Goal: Check status: Check status

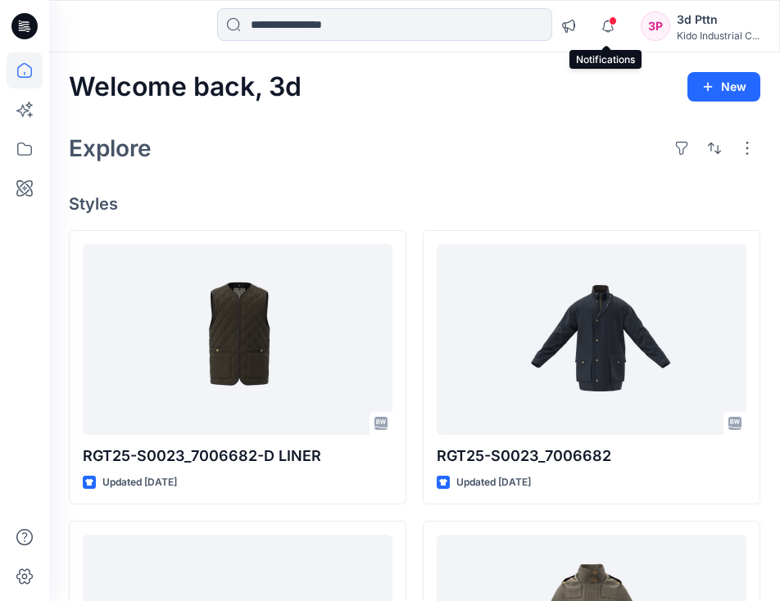
click at [609, 21] on span at bounding box center [613, 20] width 8 height 9
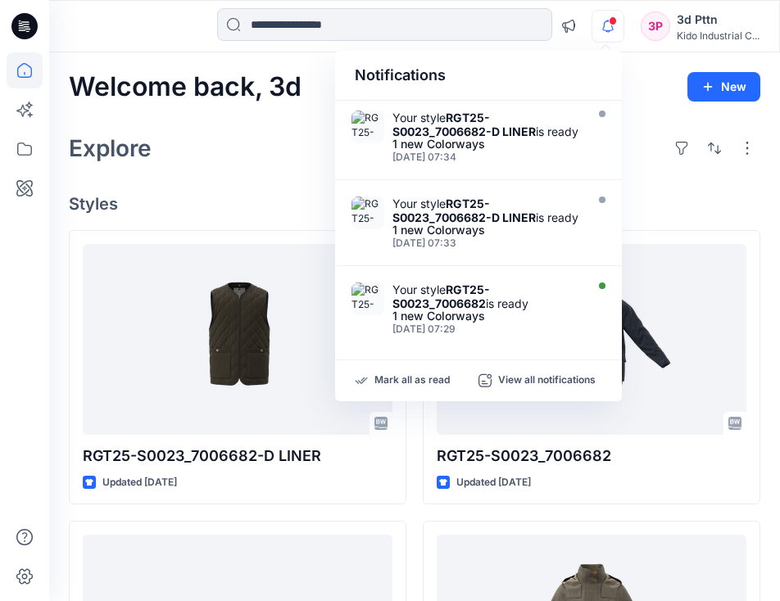
click at [609, 21] on span at bounding box center [613, 20] width 8 height 9
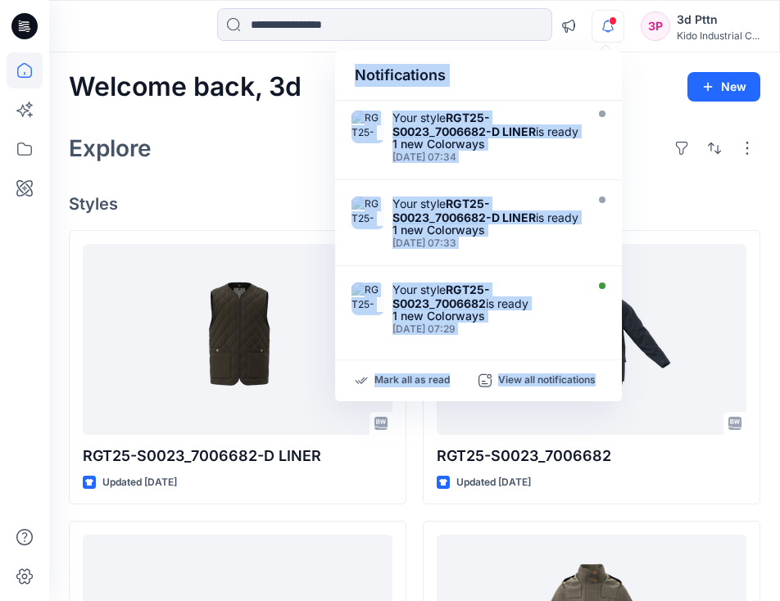
click at [609, 21] on span at bounding box center [613, 20] width 8 height 9
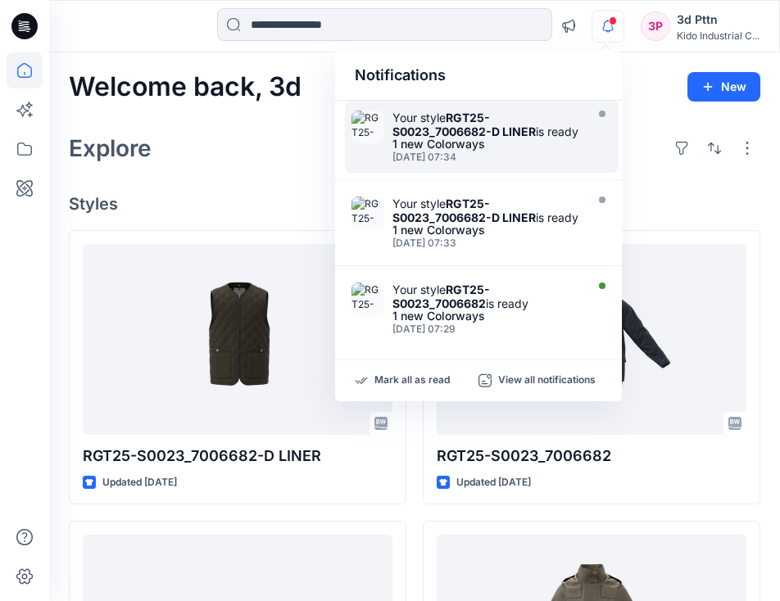
drag, startPoint x: 606, startPoint y: 21, endPoint x: 490, endPoint y: 130, distance: 159.4
click at [490, 130] on strong "RGT25-S0023_7006682-D LINER" at bounding box center [463, 125] width 143 height 28
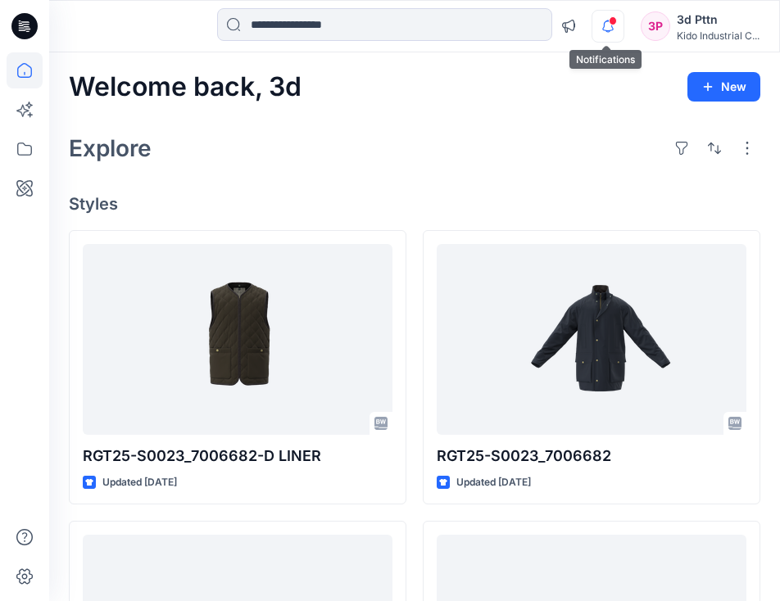
click at [599, 23] on icon "button" at bounding box center [607, 26] width 31 height 33
